Goal: Task Accomplishment & Management: Complete application form

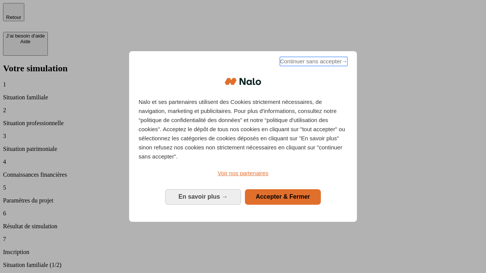
click at [313, 63] on span "Continuer sans accepter →" at bounding box center [314, 61] width 68 height 9
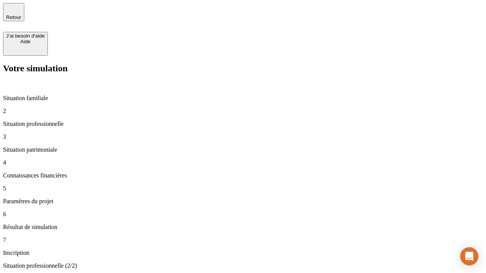
type input "70 000"
type input "1 000"
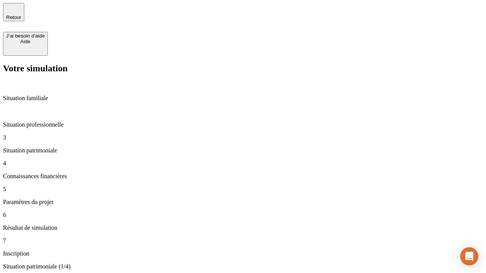
type input "800"
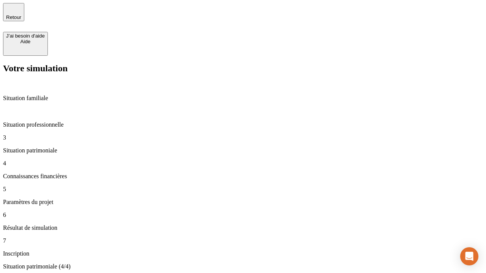
type input "6"
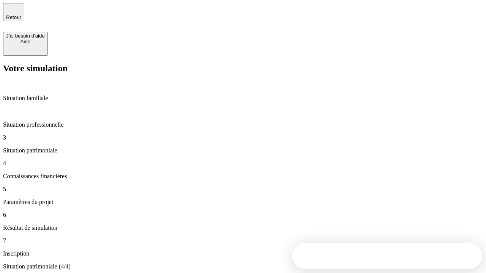
type input "400"
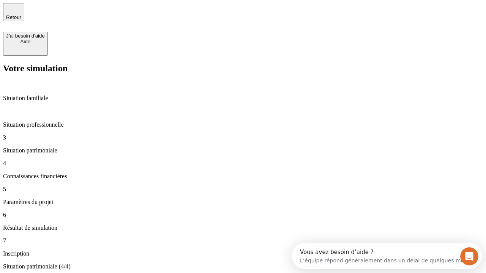
type input "3"
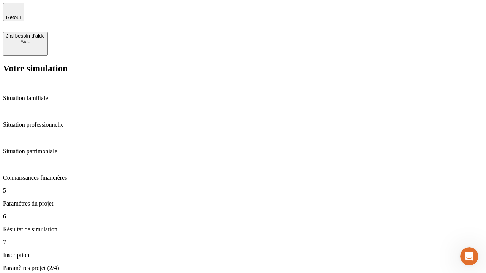
type input "35"
type input "500"
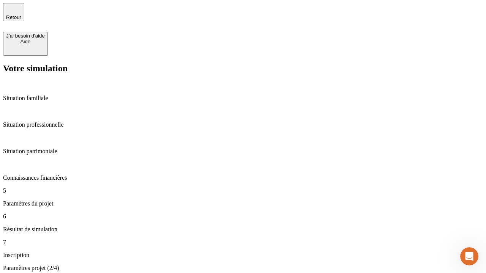
type input "640"
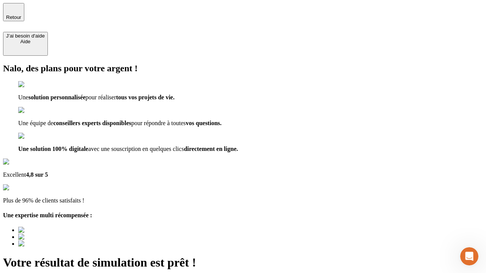
type input "[EMAIL_ADDRESS][DOMAIN_NAME]"
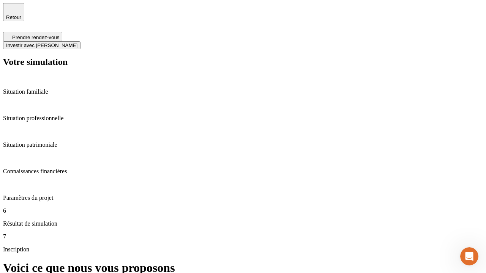
click at [77, 43] on span "Investir avec [PERSON_NAME]" at bounding box center [41, 46] width 71 height 6
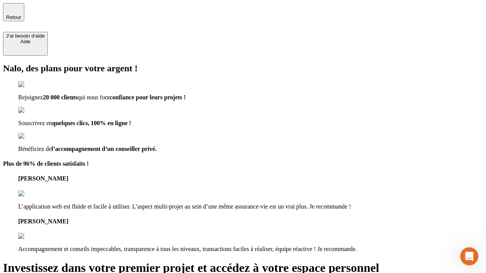
type input "[EMAIL_ADDRESS][DOMAIN_NAME]"
